Goal: Task Accomplishment & Management: Use online tool/utility

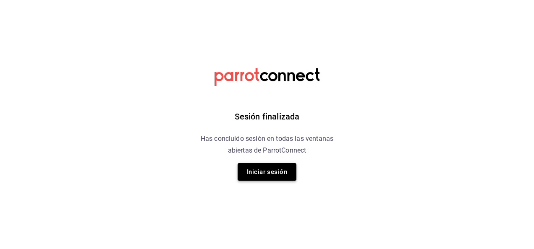
click at [267, 171] on button "Iniciar sesión" at bounding box center [267, 172] width 59 height 18
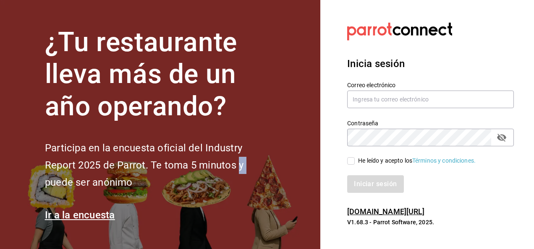
click at [267, 171] on h2 "Participa en la encuesta oficial del Industry Report 2025 de Parrot. Te toma 5 …" at bounding box center [158, 165] width 227 height 51
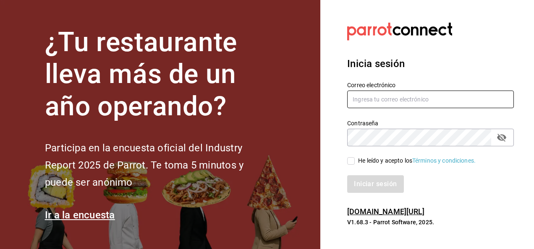
drag, startPoint x: 267, startPoint y: 171, endPoint x: 382, endPoint y: 100, distance: 134.8
click at [382, 100] on input "text" at bounding box center [430, 100] width 167 height 18
type input "[PERSON_NAME][EMAIL_ADDRESS][PERSON_NAME][DOMAIN_NAME]"
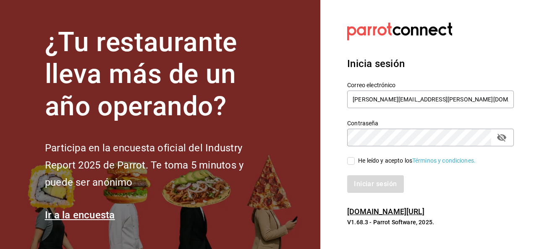
click at [351, 163] on input "He leído y acepto los Términos y condiciones." at bounding box center [351, 161] width 8 height 8
checkbox input "true"
click at [368, 185] on button "Iniciar sesión" at bounding box center [375, 185] width 57 height 18
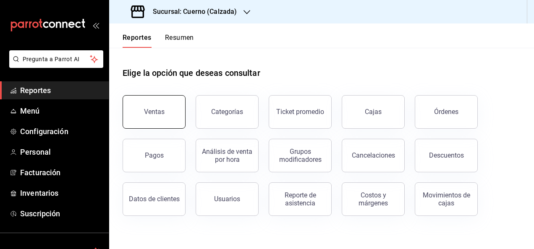
click at [157, 110] on div "Ventas" at bounding box center [154, 112] width 21 height 8
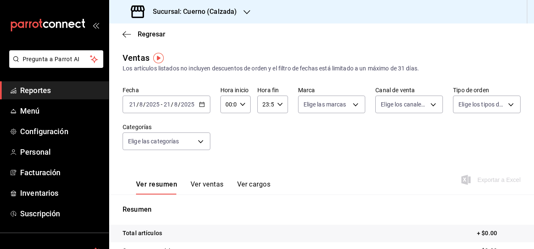
click at [202, 106] on icon "button" at bounding box center [202, 105] width 6 height 6
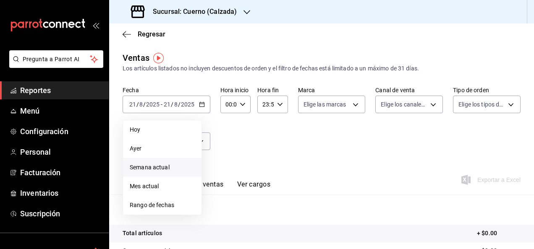
click at [171, 167] on span "Semana actual" at bounding box center [162, 167] width 65 height 9
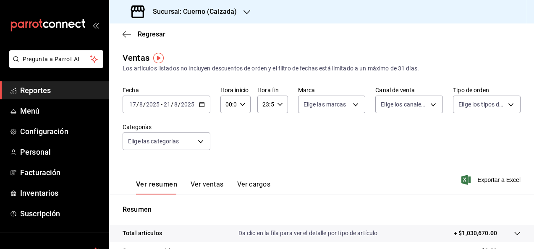
click at [278, 107] on icon "button" at bounding box center [280, 105] width 6 height 6
click at [265, 153] on button "05" at bounding box center [264, 149] width 12 height 17
type input "05:59"
click at [336, 164] on div at bounding box center [267, 124] width 534 height 249
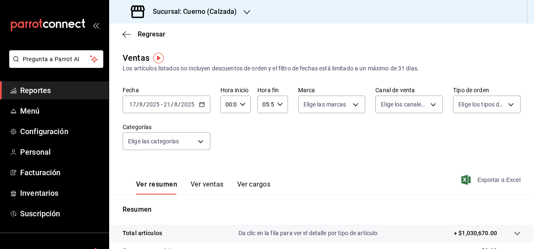
click at [477, 180] on span "Exportar a Excel" at bounding box center [492, 180] width 58 height 10
